Goal: Information Seeking & Learning: Learn about a topic

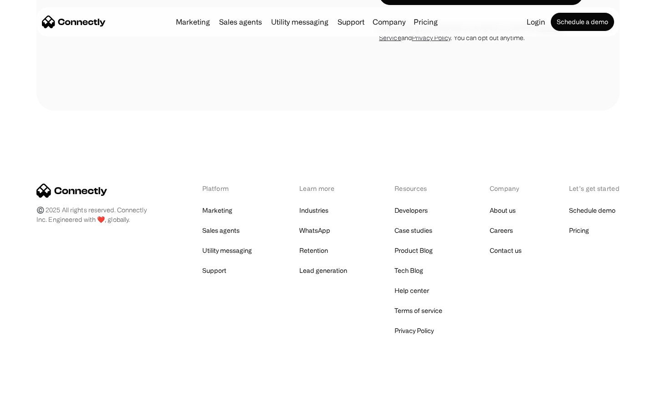
scroll to position [839, 0]
